Goal: Find specific page/section: Find specific page/section

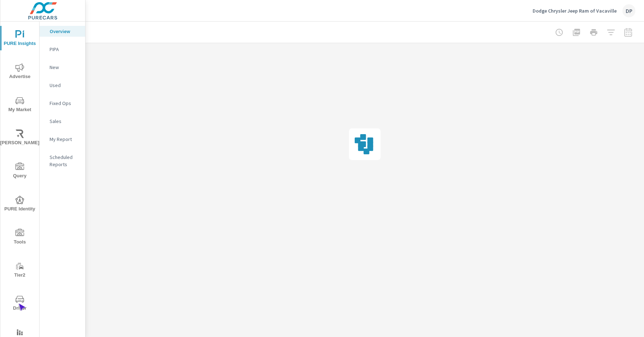
click at [18, 303] on span "Driver" at bounding box center [20, 304] width 35 height 18
